Goal: Task Accomplishment & Management: Use online tool/utility

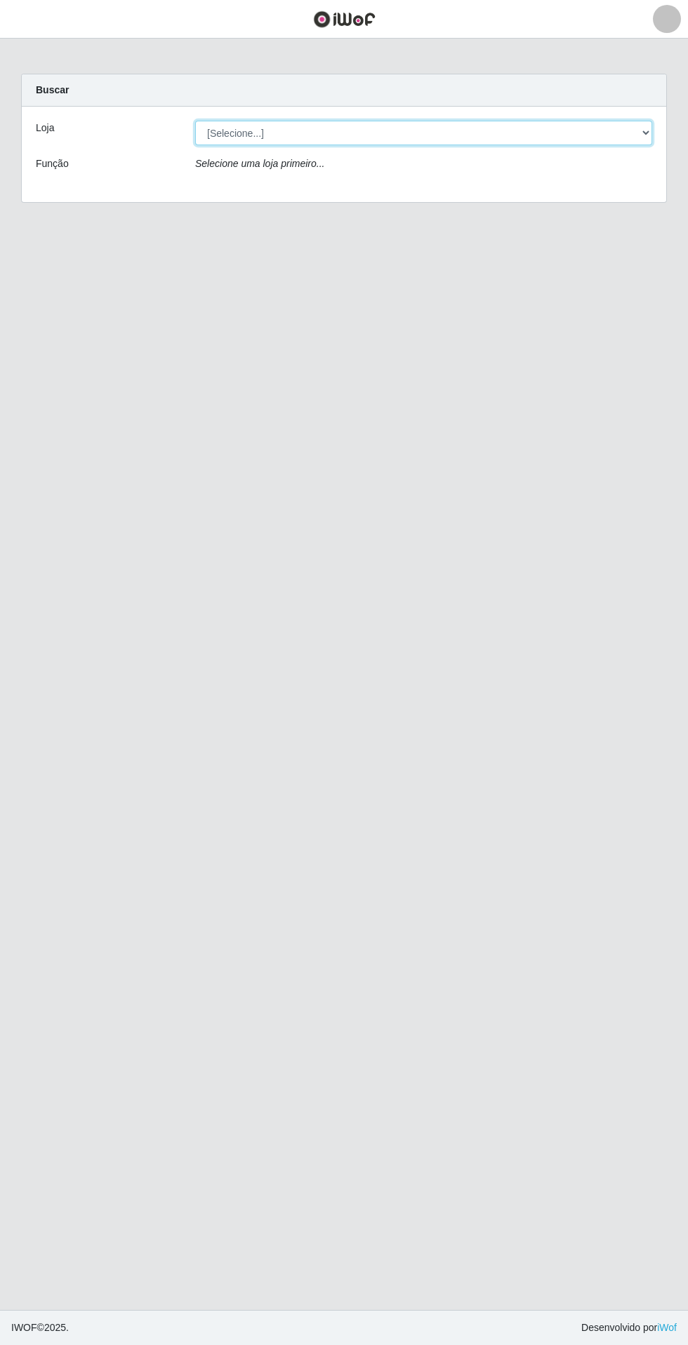
click at [224, 138] on select "[Selecione...] Extrabom - Loja 05 [GEOGRAPHIC_DATA]" at bounding box center [423, 133] width 457 height 25
select select "494"
click at [195, 121] on select "[Selecione...] Extrabom - Loja 05 [GEOGRAPHIC_DATA]" at bounding box center [423, 133] width 457 height 25
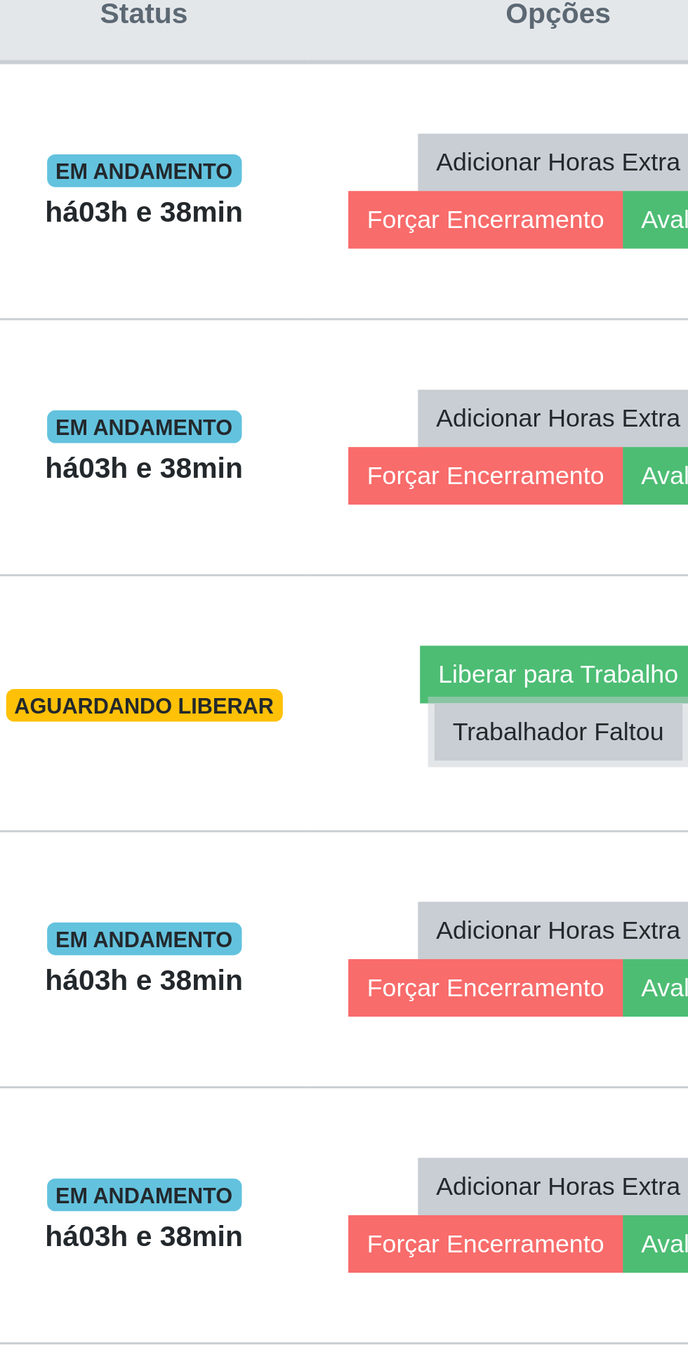
click at [570, 847] on button "Trabalhador Faltou" at bounding box center [565, 844] width 85 height 20
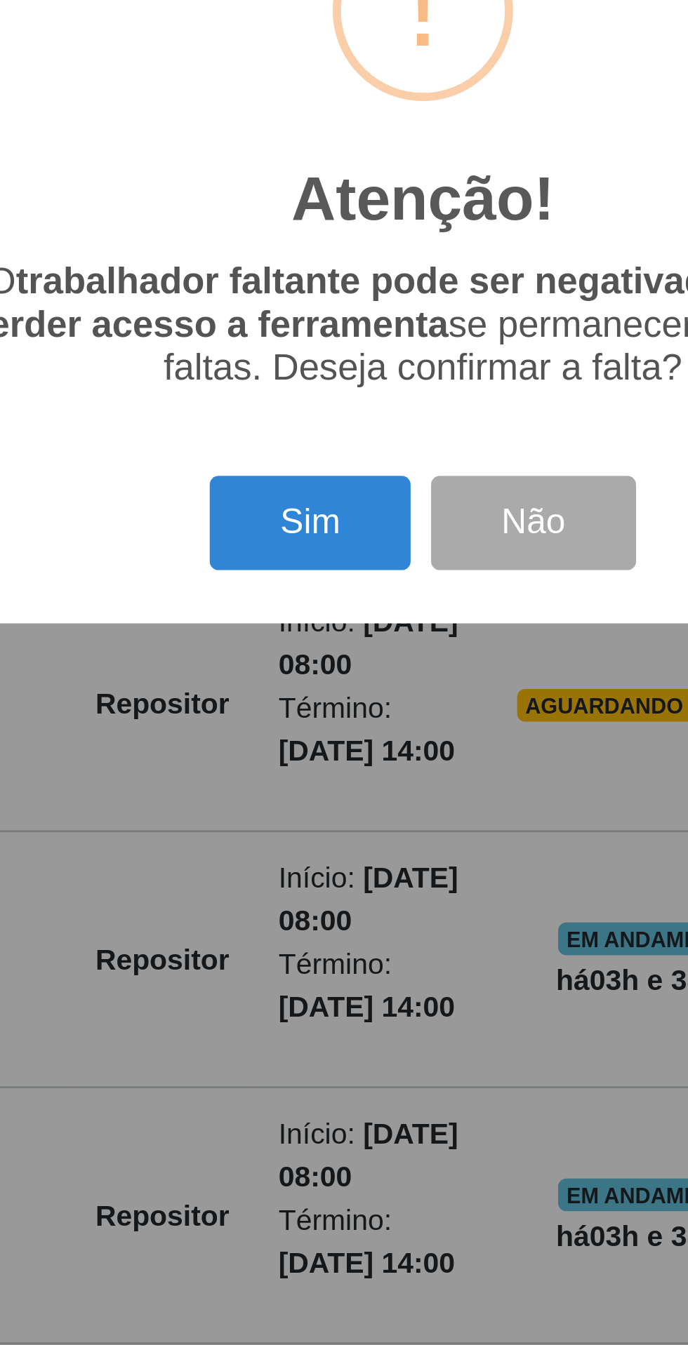
click at [298, 776] on button "Sim" at bounding box center [305, 773] width 68 height 33
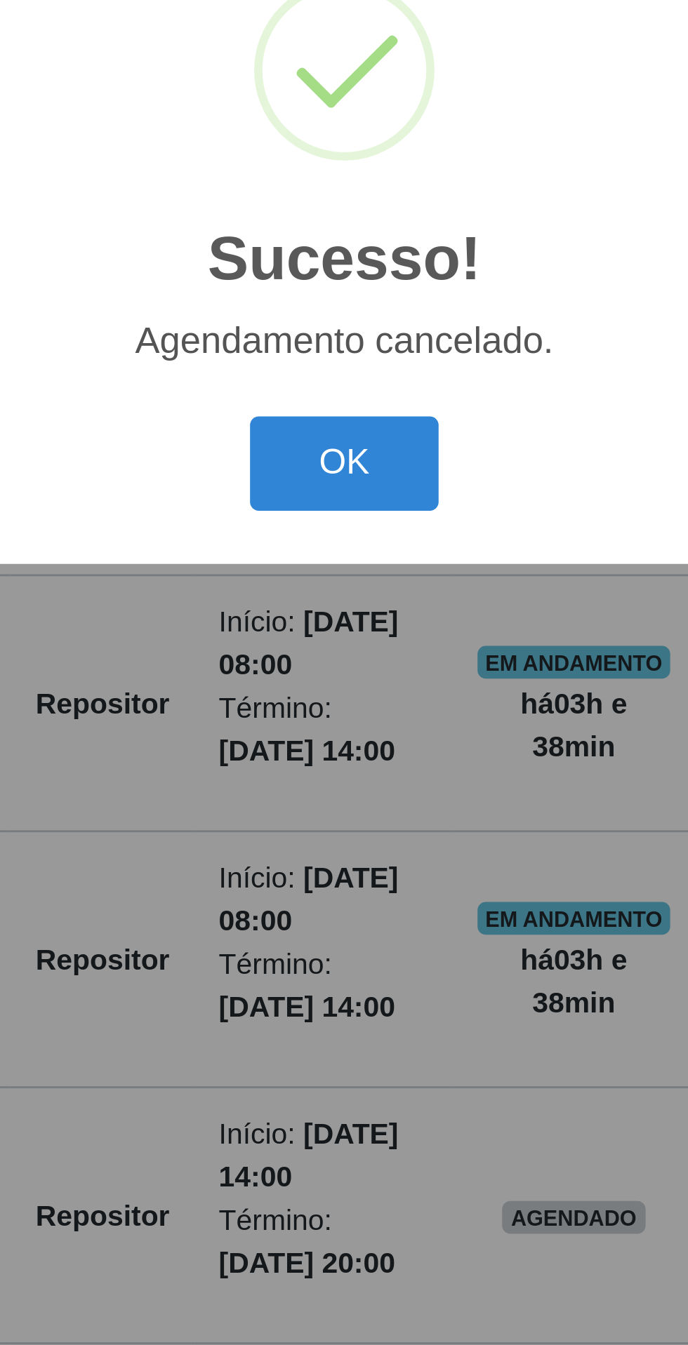
click at [338, 747] on button "OK" at bounding box center [344, 752] width 65 height 33
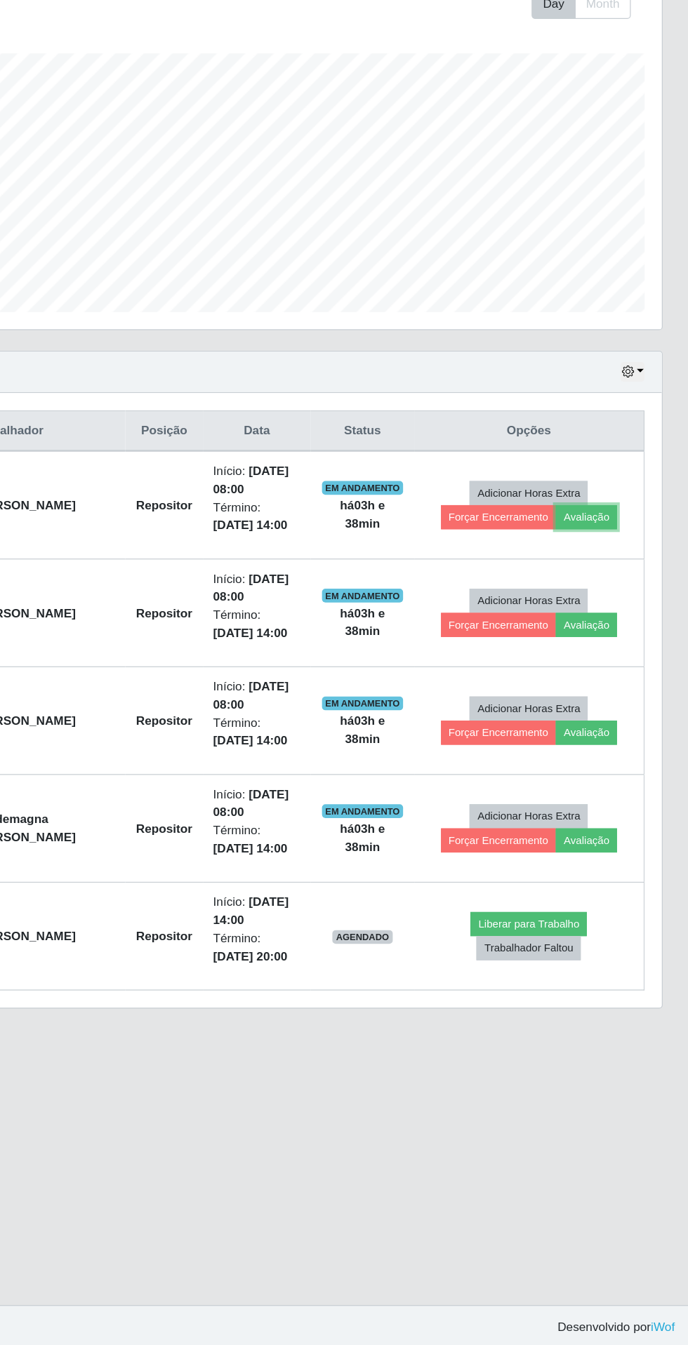
click at [607, 668] on button "Avaliação" at bounding box center [605, 669] width 50 height 20
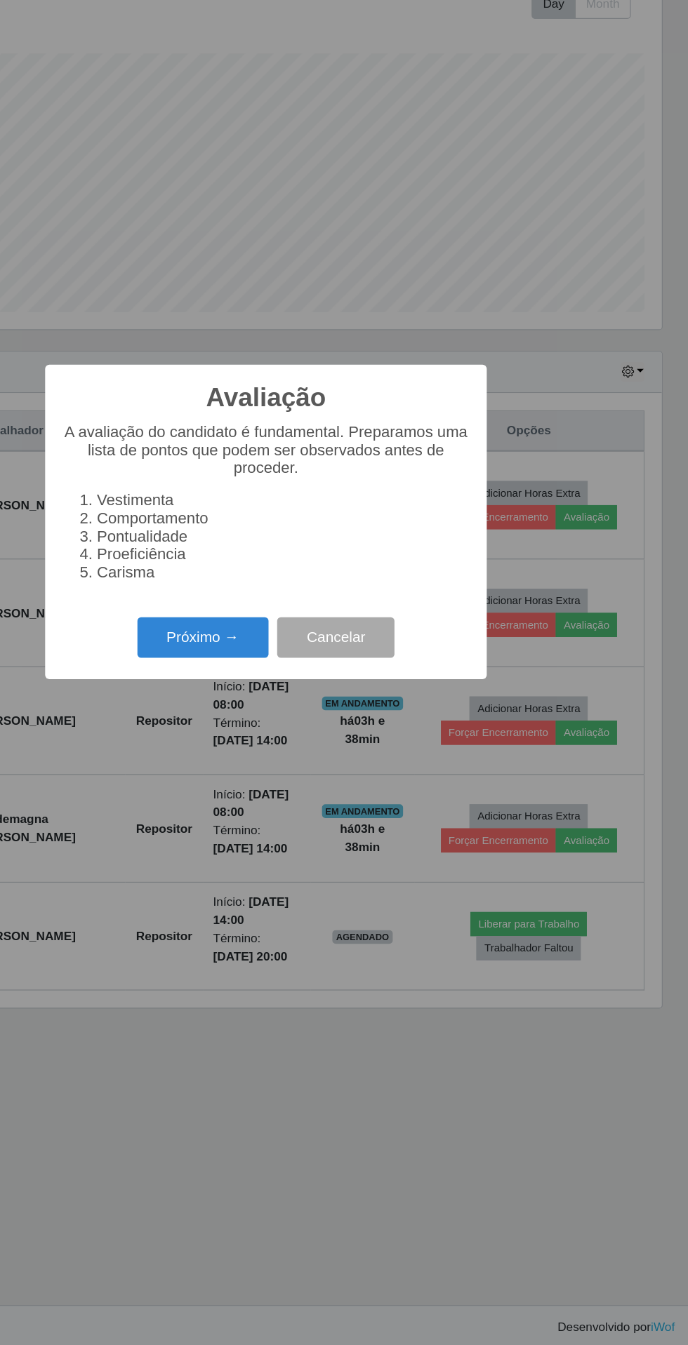
click at [274, 769] on button "Próximo →" at bounding box center [292, 766] width 107 height 33
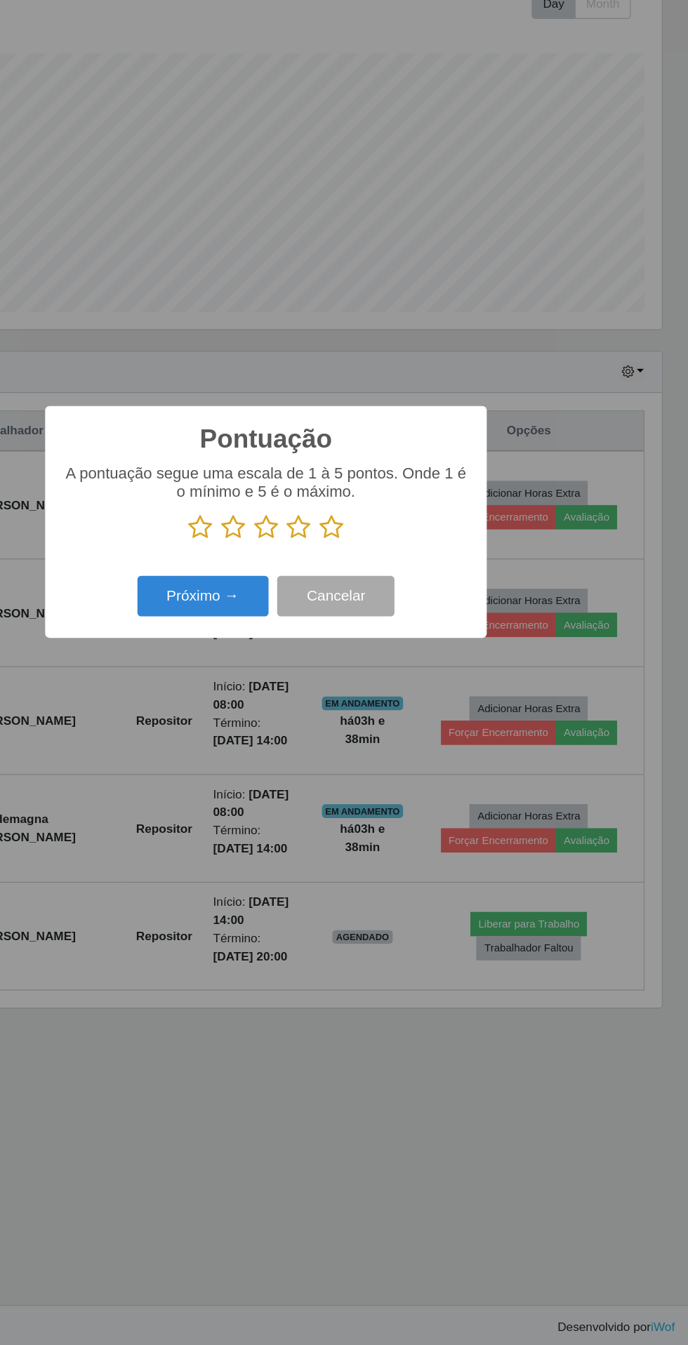
click at [396, 679] on icon at bounding box center [397, 677] width 20 height 21
click at [387, 688] on input "radio" at bounding box center [387, 688] width 0 height 0
click at [288, 719] on button "Próximo →" at bounding box center [292, 733] width 107 height 33
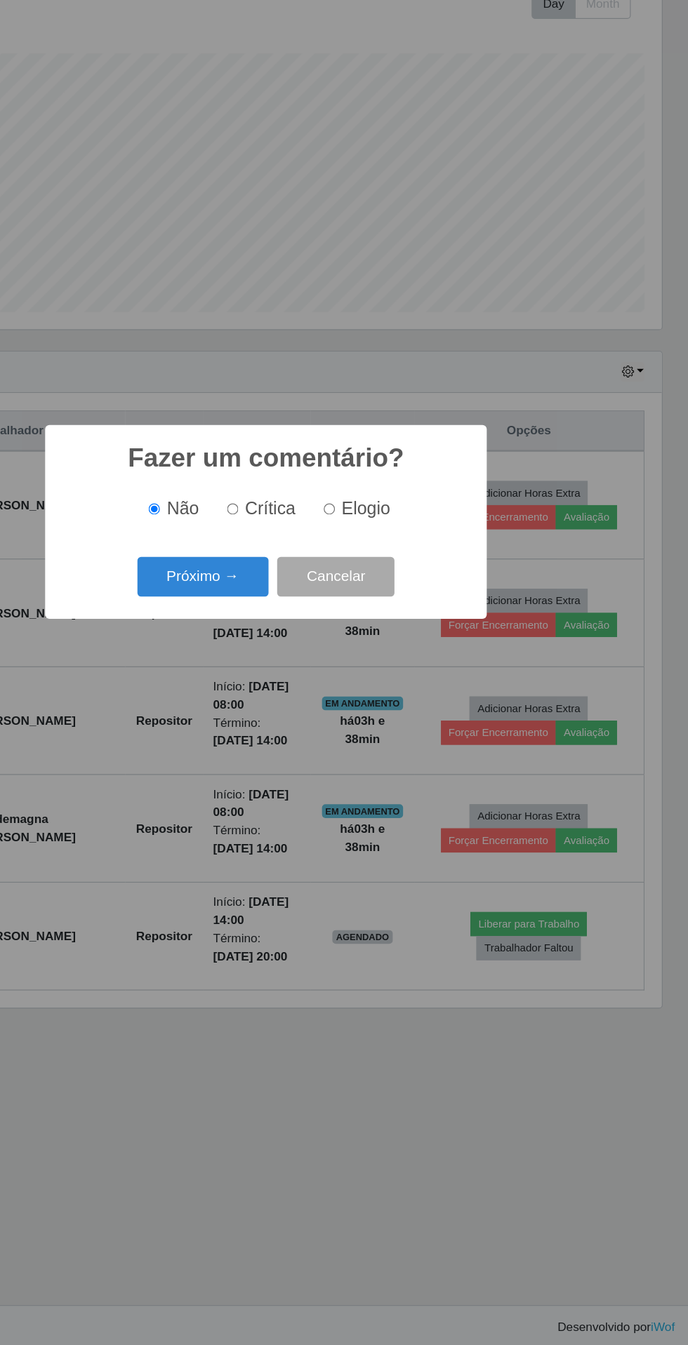
click at [283, 714] on button "Próximo →" at bounding box center [292, 717] width 107 height 33
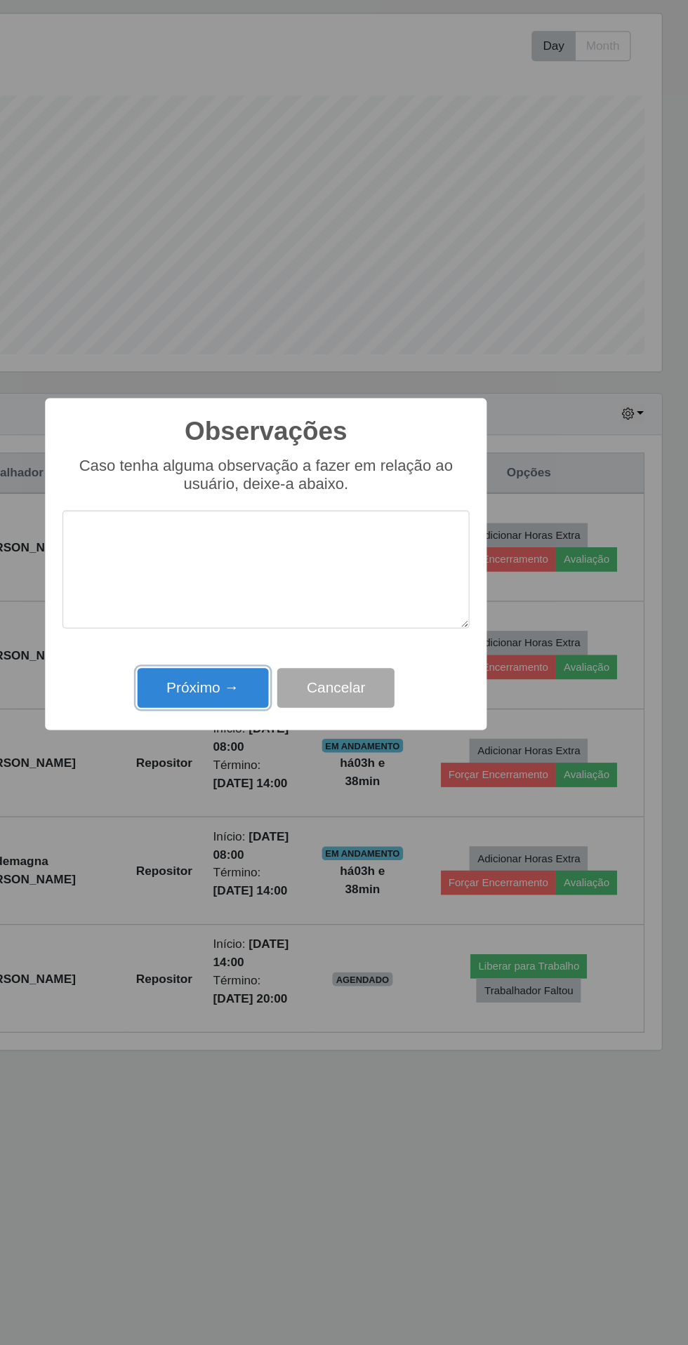
click at [268, 769] on button "Próximo →" at bounding box center [292, 773] width 107 height 33
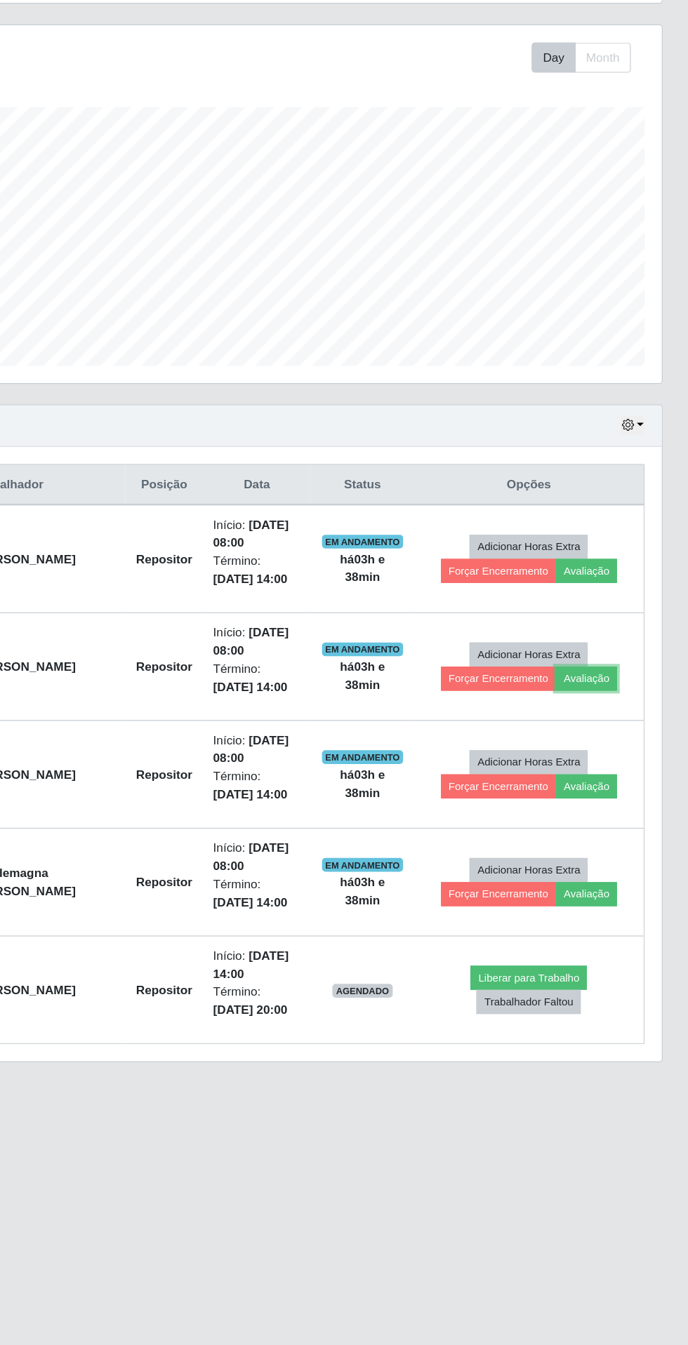
click at [611, 760] on button "Avaliação" at bounding box center [605, 757] width 50 height 20
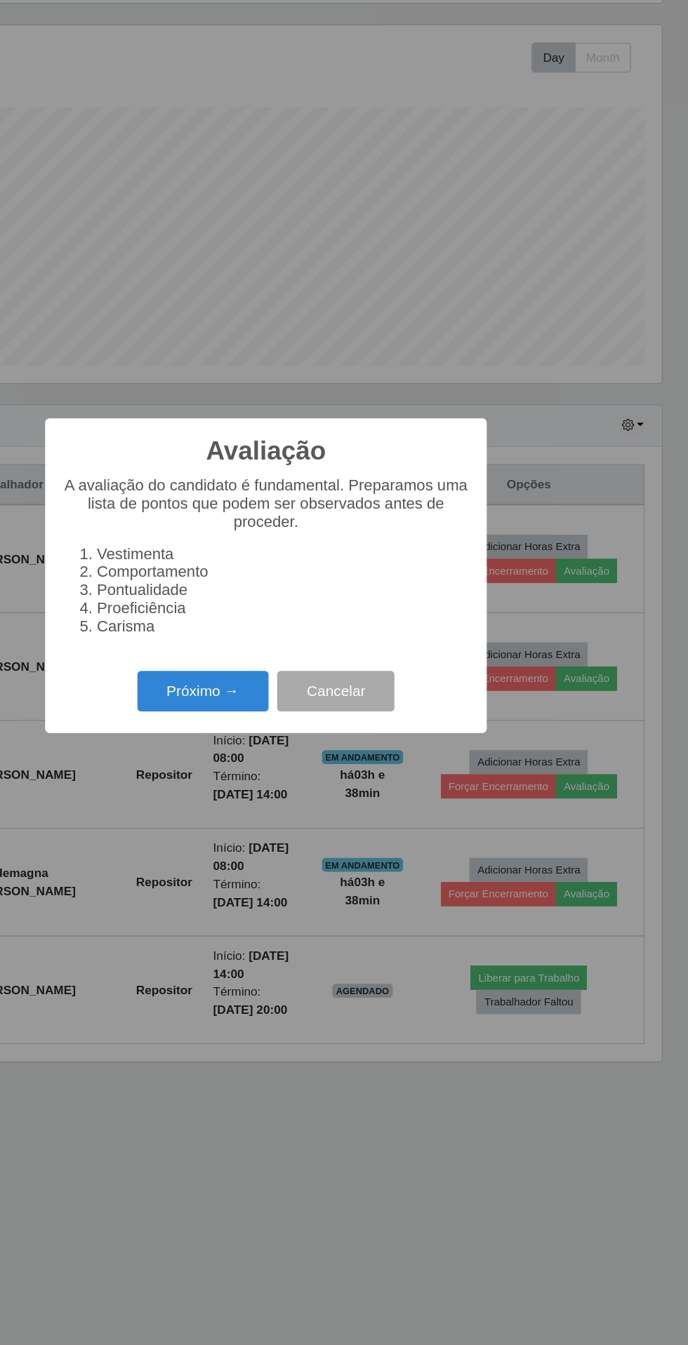
click at [271, 761] on button "Próximo →" at bounding box center [292, 766] width 107 height 33
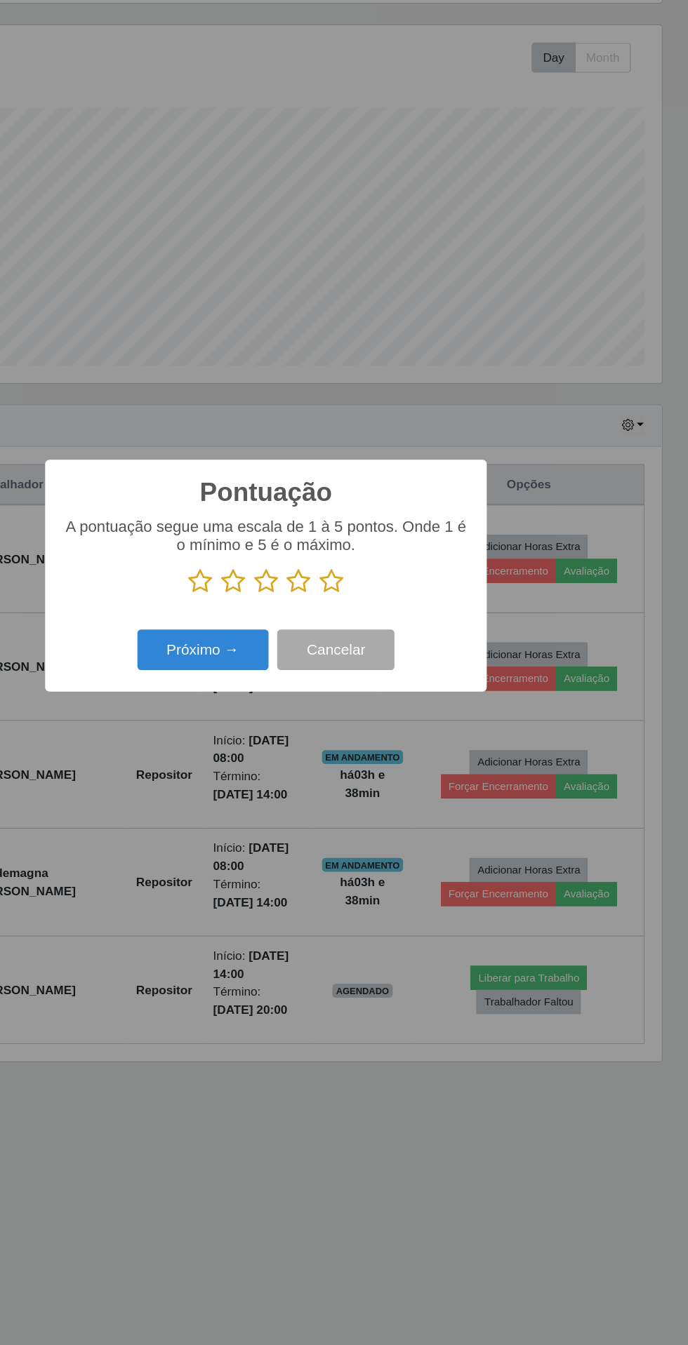
click at [397, 681] on icon at bounding box center [397, 677] width 20 height 21
click at [387, 688] on input "radio" at bounding box center [387, 688] width 0 height 0
click at [283, 726] on button "Próximo →" at bounding box center [292, 733] width 107 height 33
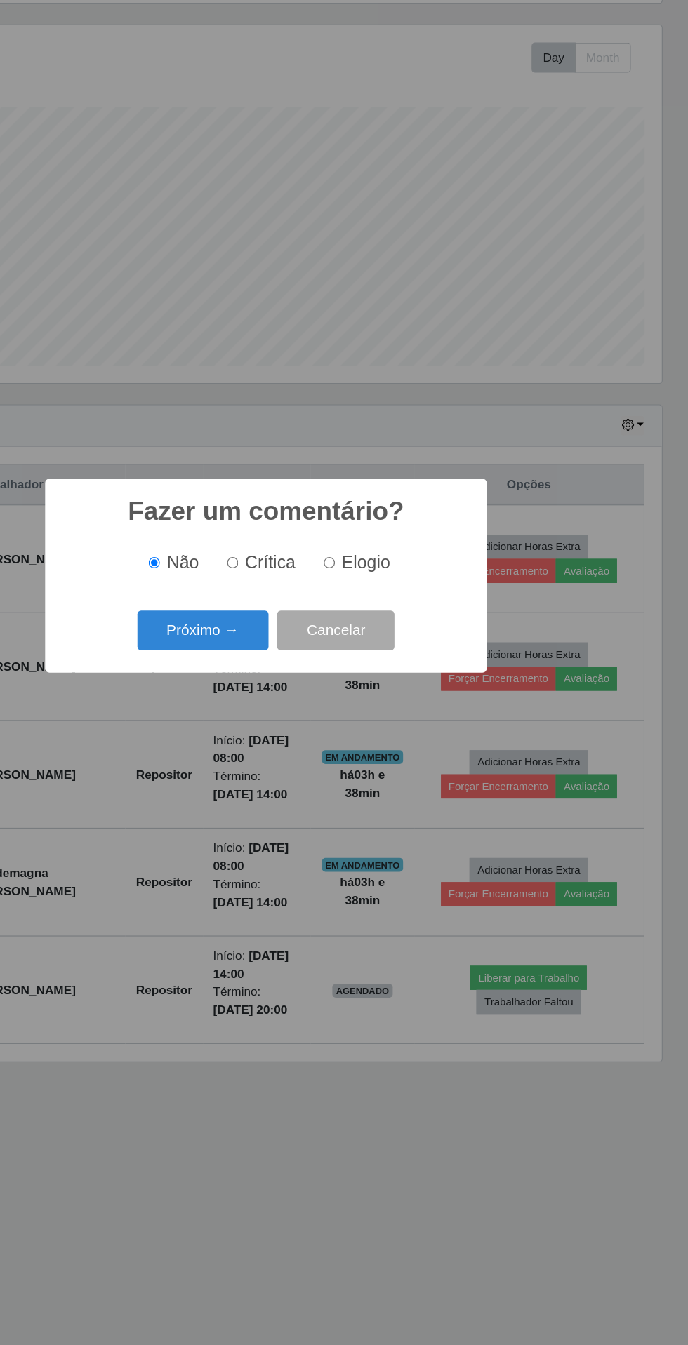
click at [400, 664] on input "Elogio" at bounding box center [395, 662] width 9 height 9
radio input "true"
click at [286, 721] on button "Próximo →" at bounding box center [292, 717] width 107 height 33
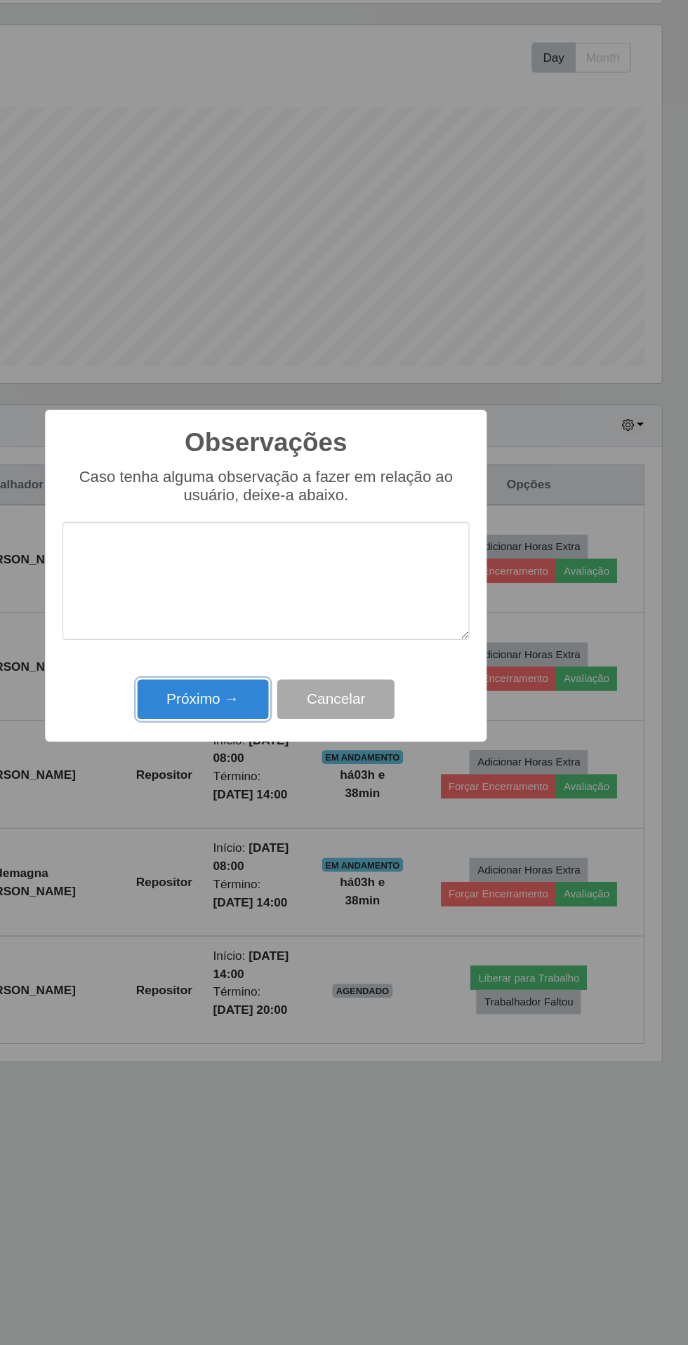
click at [265, 770] on button "Próximo →" at bounding box center [292, 773] width 107 height 33
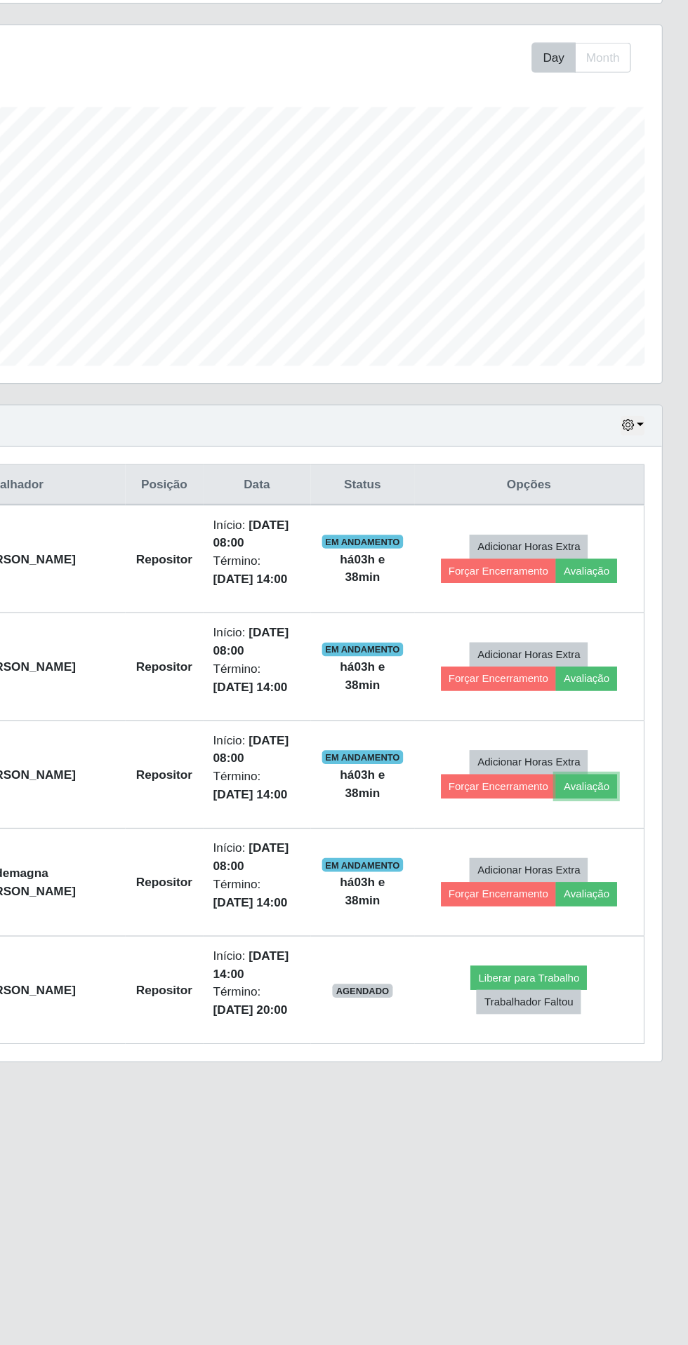
click at [605, 843] on button "Avaliação" at bounding box center [605, 844] width 50 height 20
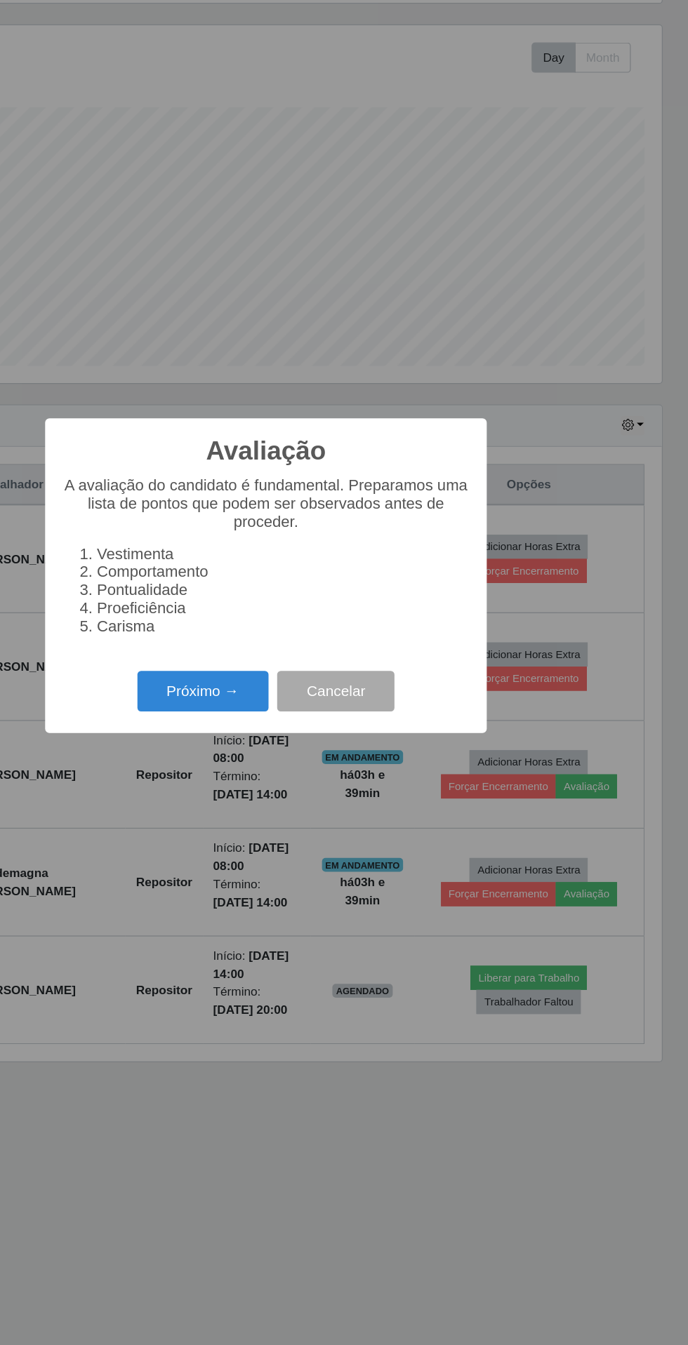
click at [278, 765] on button "Próximo →" at bounding box center [292, 766] width 107 height 33
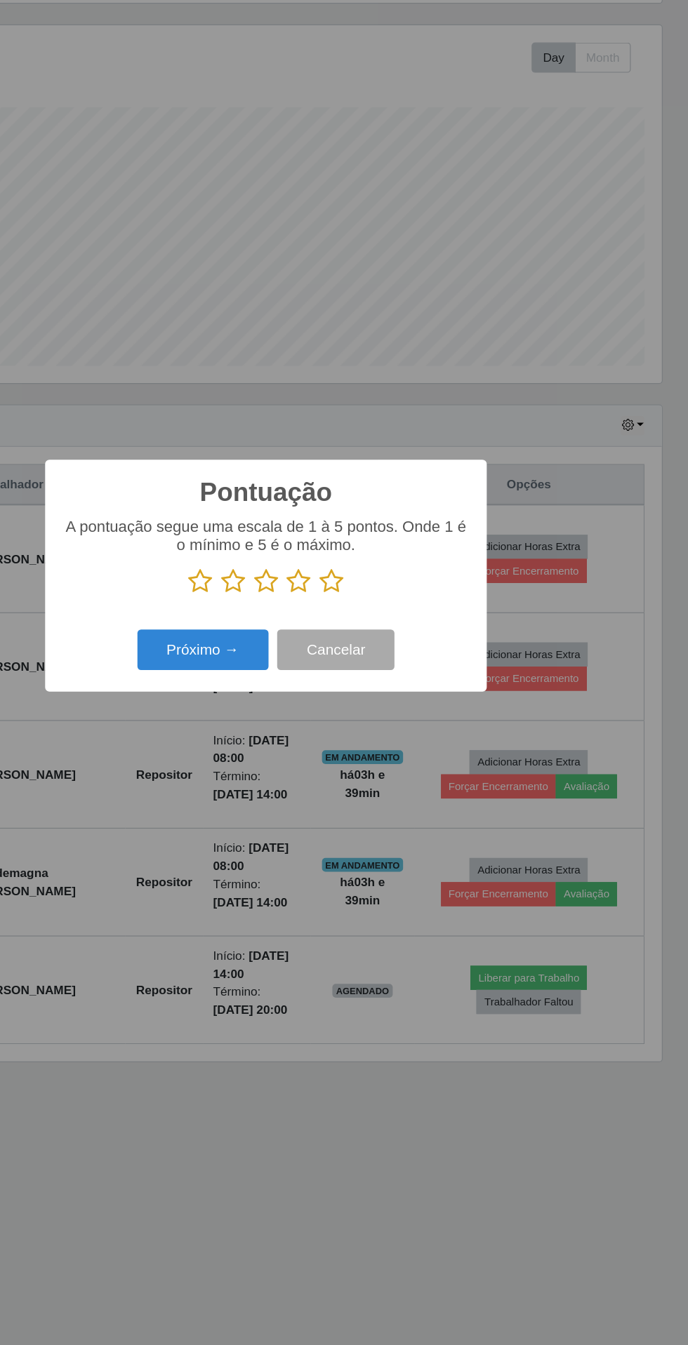
click at [394, 677] on icon at bounding box center [397, 677] width 20 height 21
click at [387, 688] on input "radio" at bounding box center [387, 688] width 0 height 0
click at [301, 729] on button "Próximo →" at bounding box center [292, 733] width 107 height 33
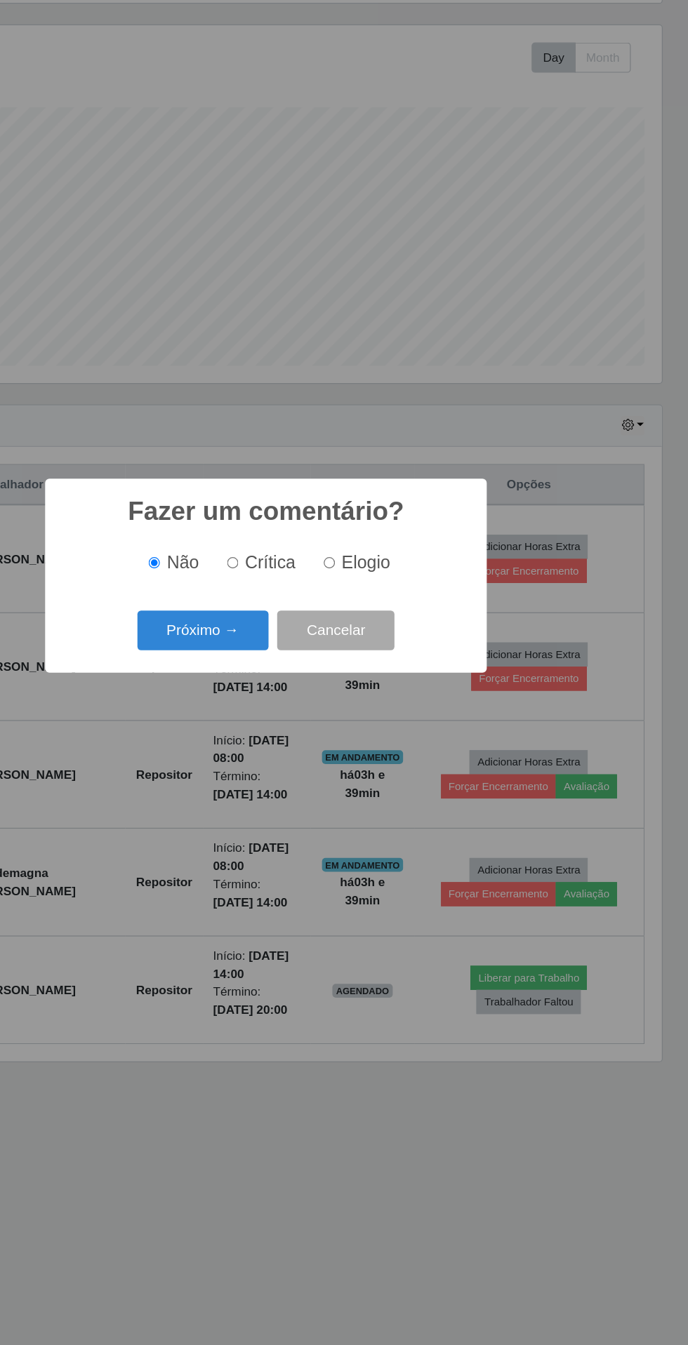
click at [284, 715] on button "Próximo →" at bounding box center [292, 717] width 107 height 33
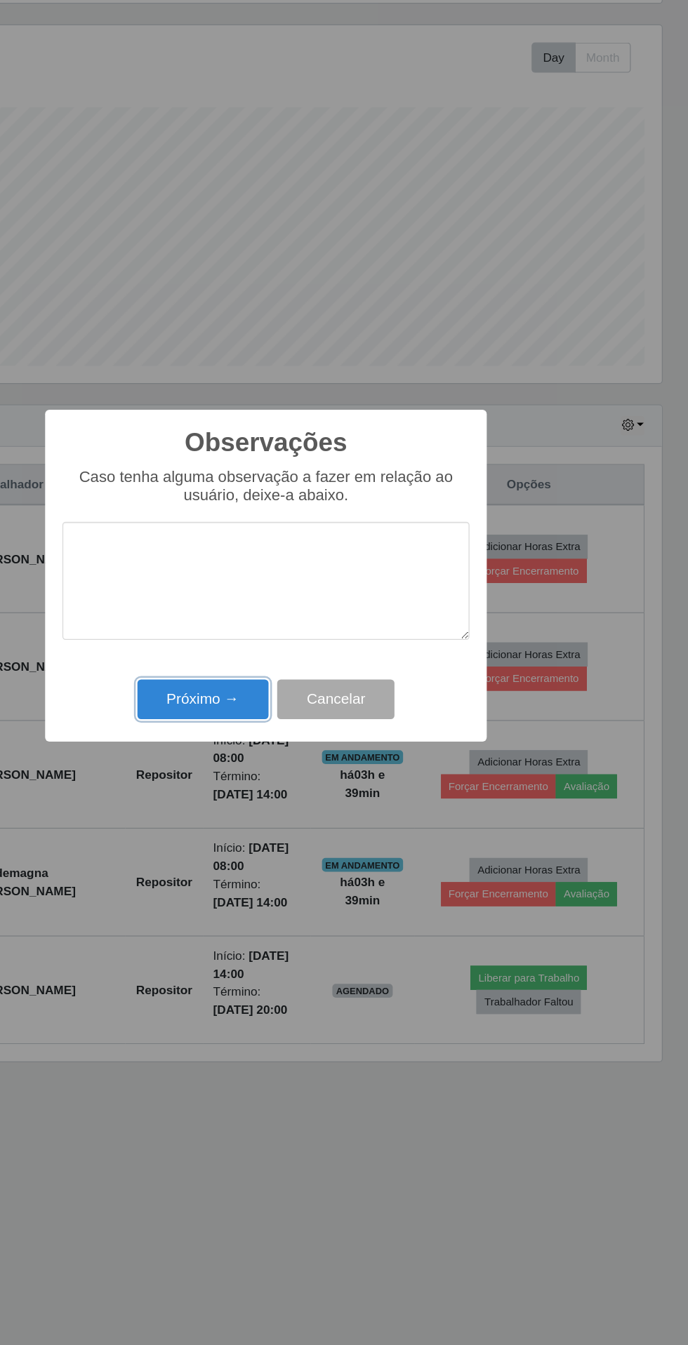
click at [275, 771] on button "Próximo →" at bounding box center [292, 773] width 107 height 33
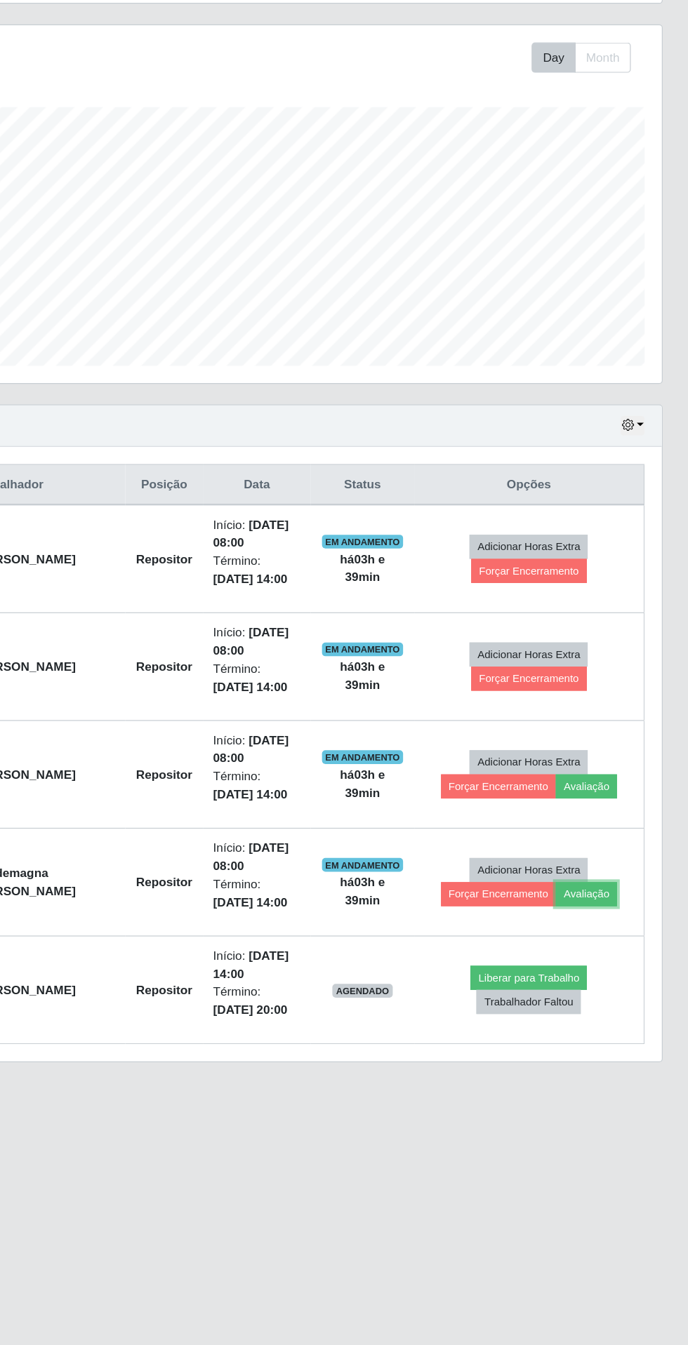
click at [609, 930] on button "Avaliação" at bounding box center [605, 932] width 50 height 20
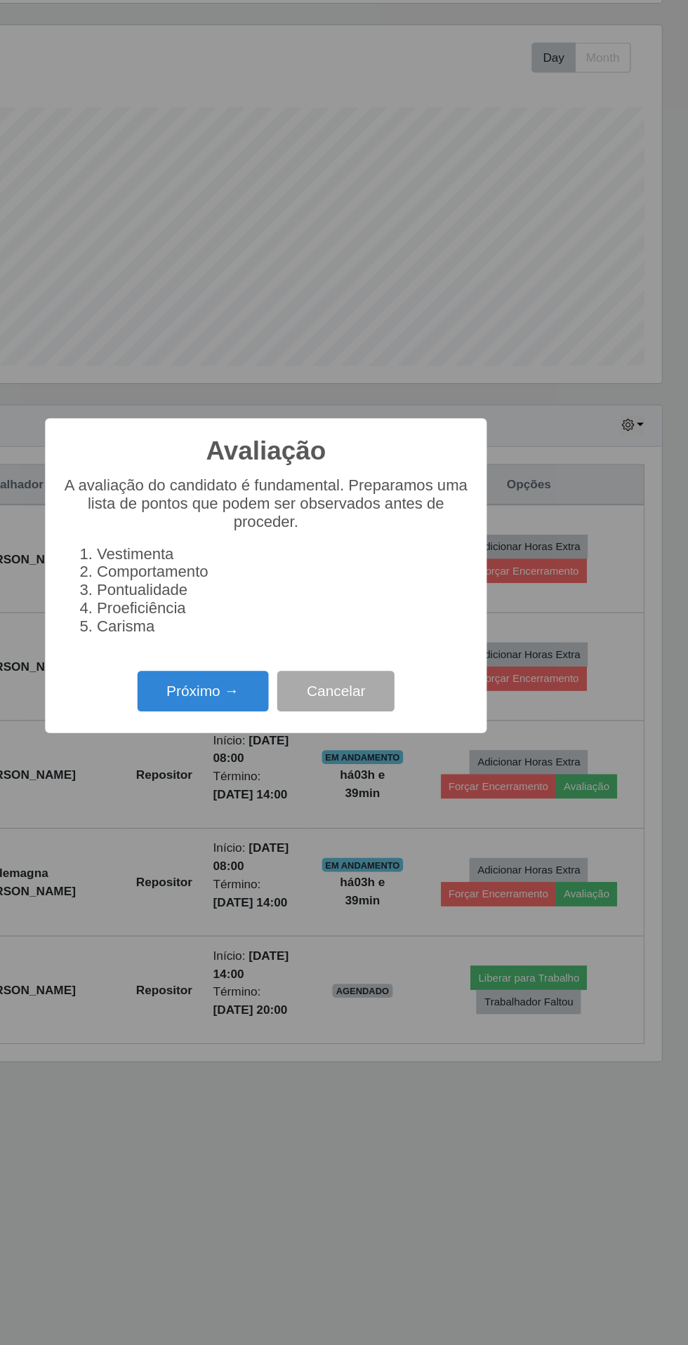
click at [271, 761] on button "Próximo →" at bounding box center [292, 766] width 107 height 33
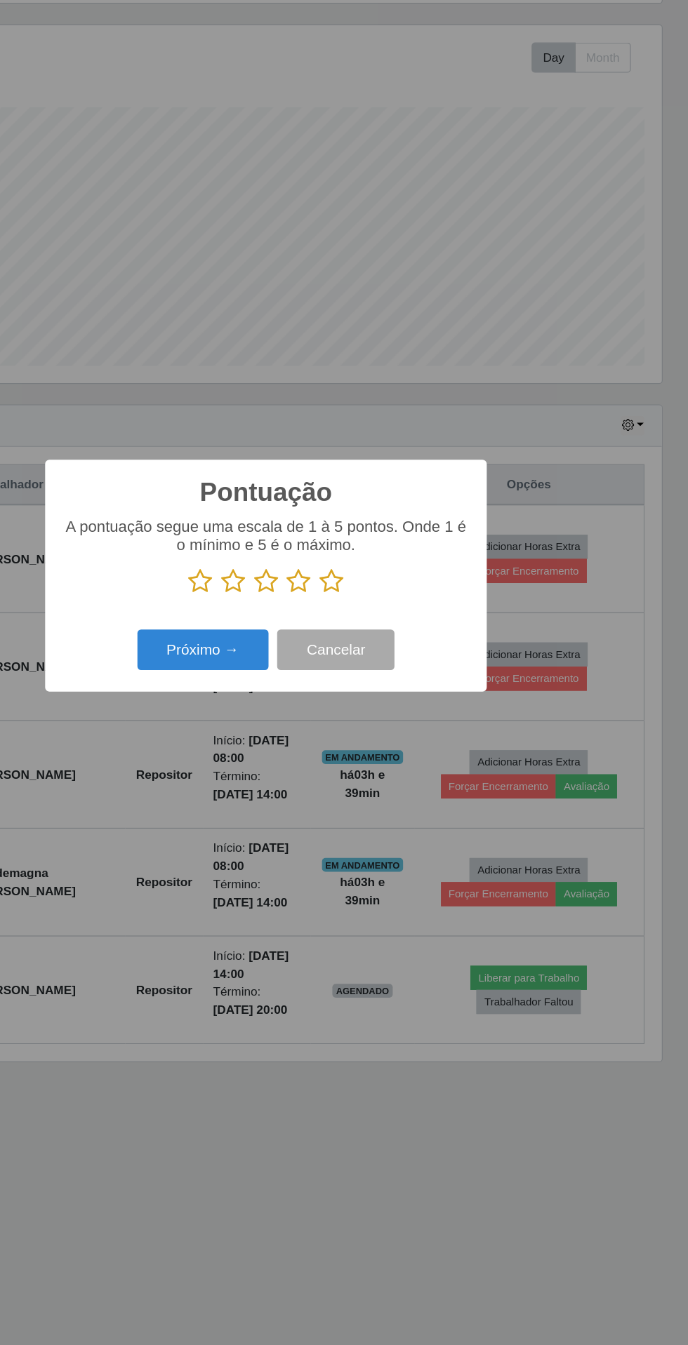
click at [391, 679] on icon at bounding box center [397, 677] width 20 height 21
click at [387, 688] on input "radio" at bounding box center [387, 688] width 0 height 0
click at [295, 733] on button "Próximo →" at bounding box center [292, 733] width 107 height 33
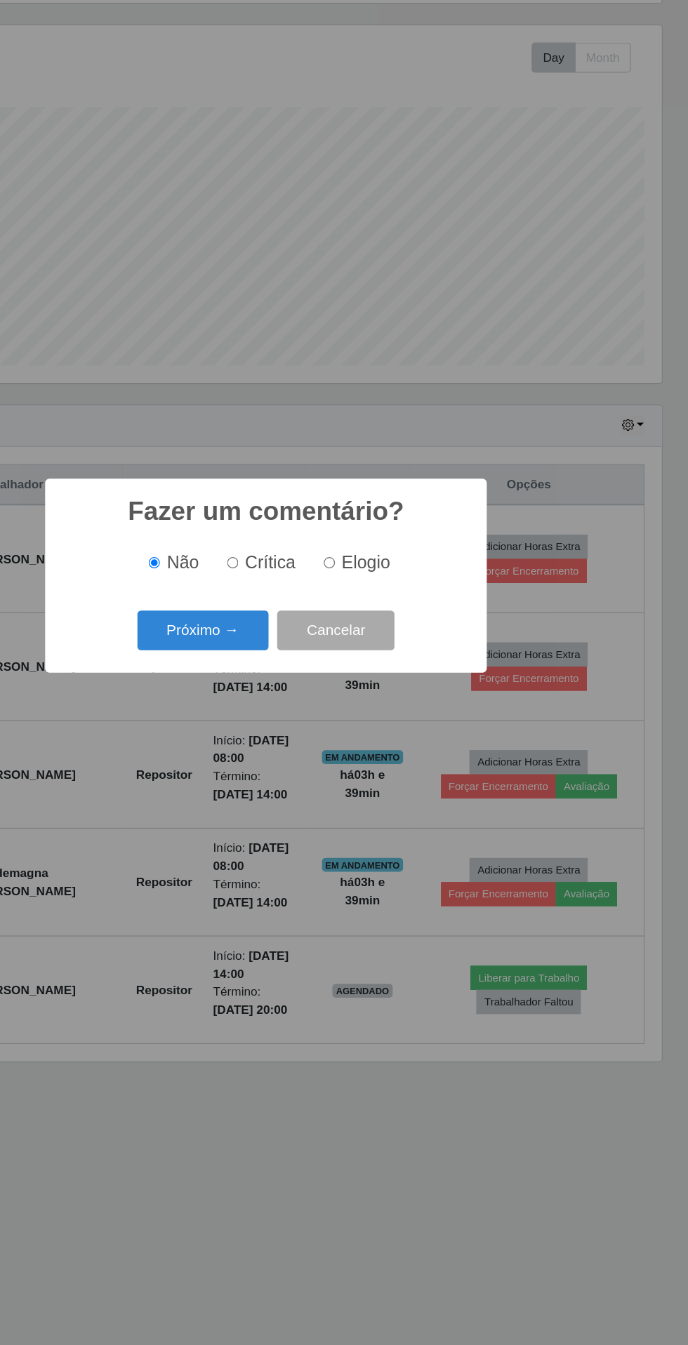
click at [286, 718] on button "Próximo →" at bounding box center [292, 717] width 107 height 33
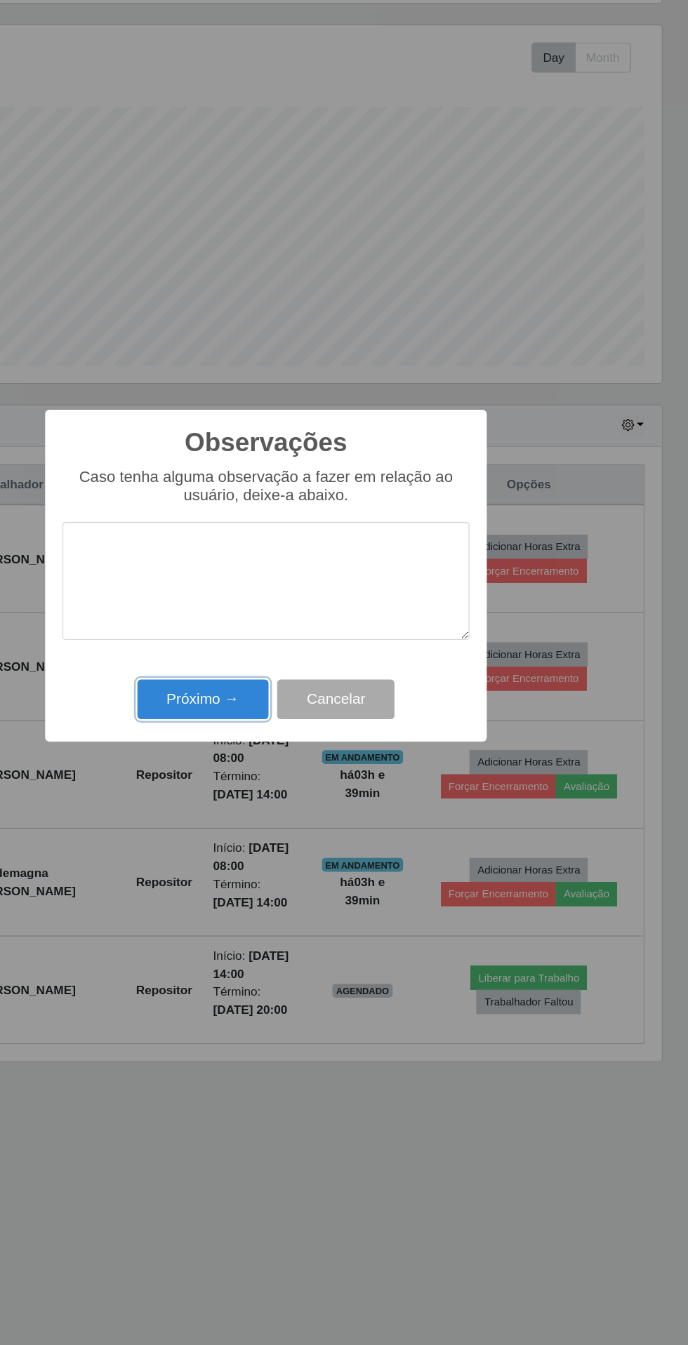
click at [280, 774] on button "Próximo →" at bounding box center [292, 773] width 107 height 33
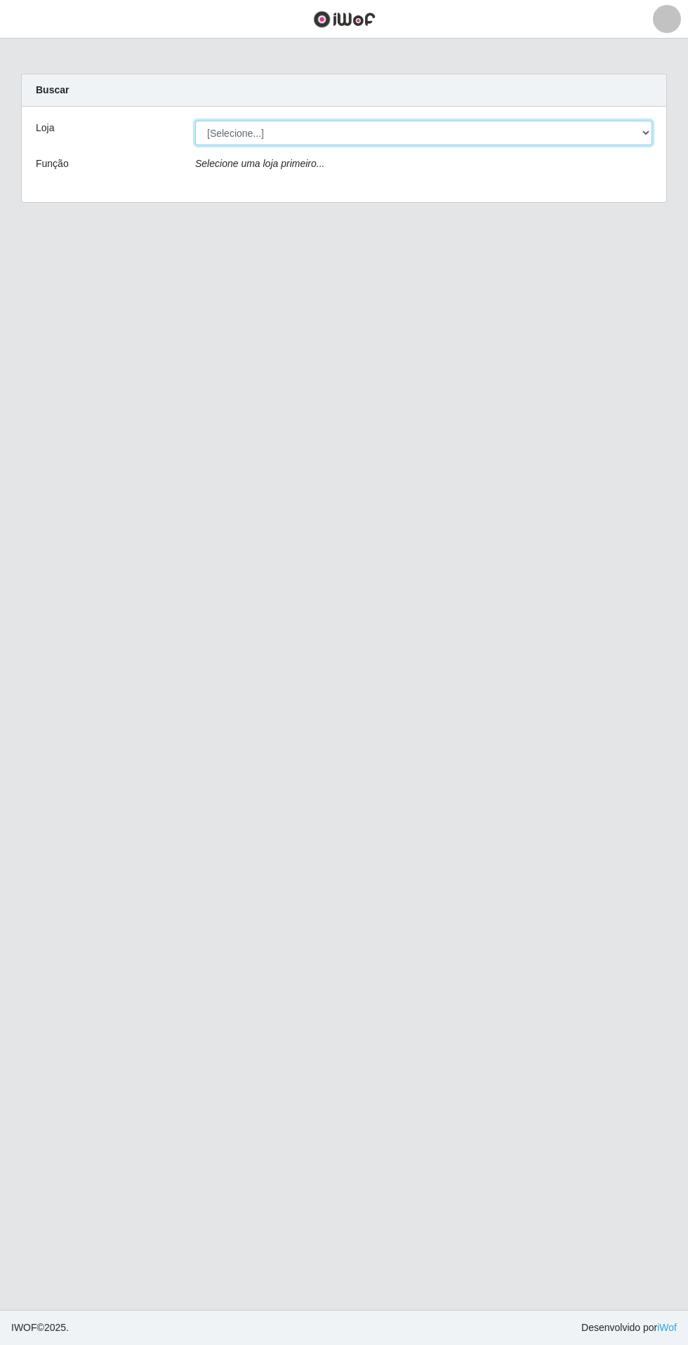
click at [498, 133] on select "[Selecione...] Extrabom - Loja 05 [GEOGRAPHIC_DATA]" at bounding box center [423, 133] width 457 height 25
select select "494"
click at [195, 121] on select "[Selecione...] Extrabom - Loja 05 [GEOGRAPHIC_DATA]" at bounding box center [423, 133] width 457 height 25
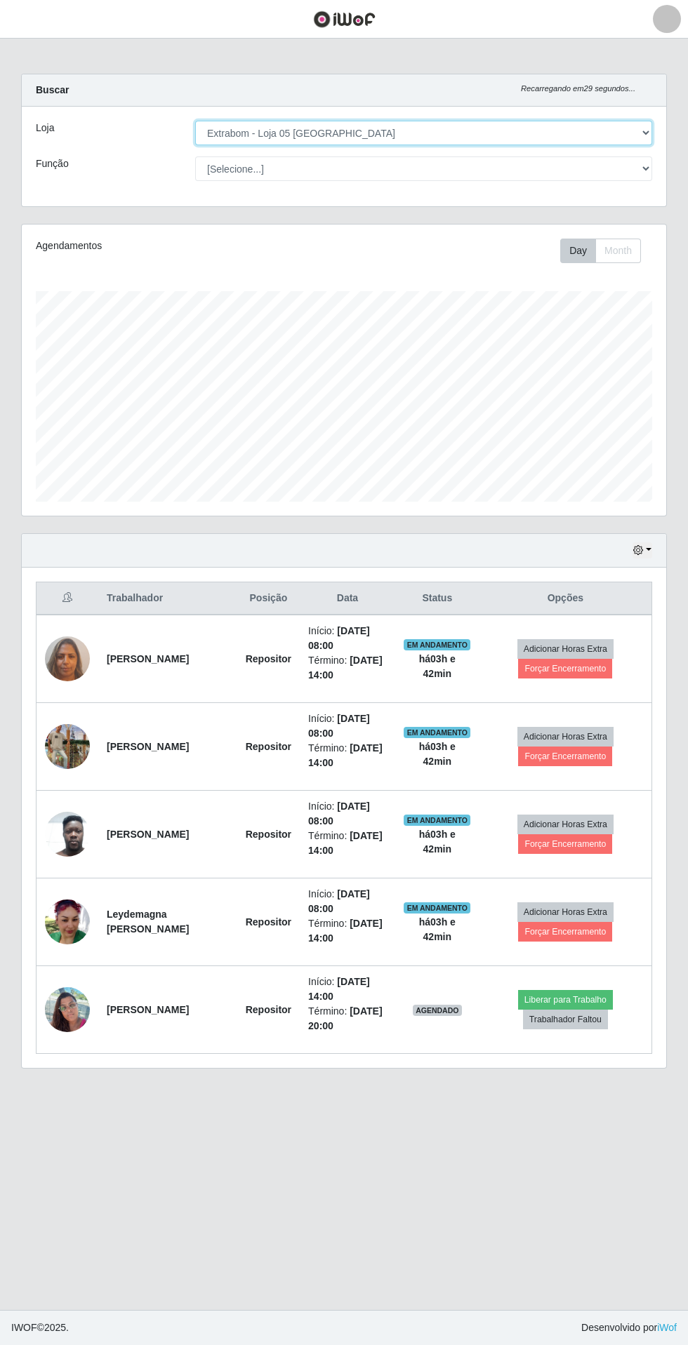
scroll to position [291, 644]
